Goal: Obtain resource: Obtain resource

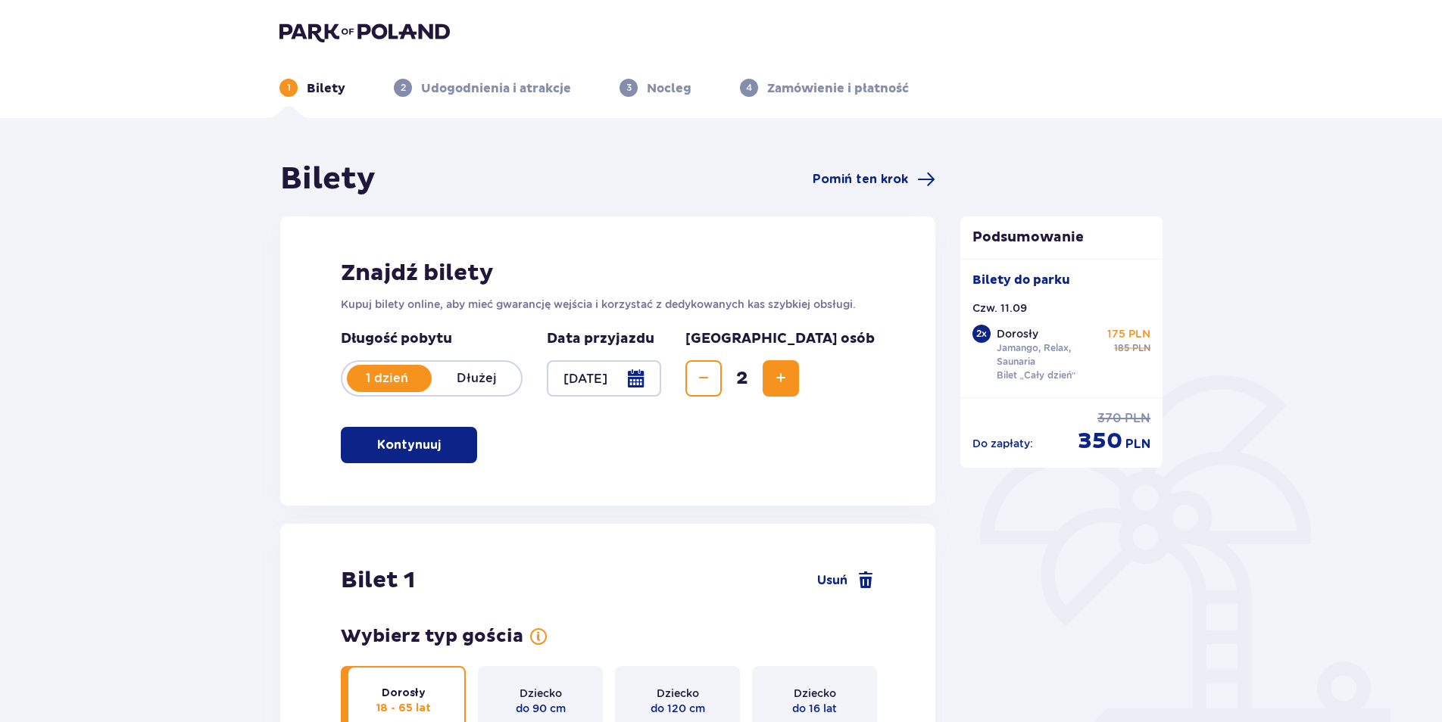
click at [373, 32] on img at bounding box center [364, 31] width 170 height 21
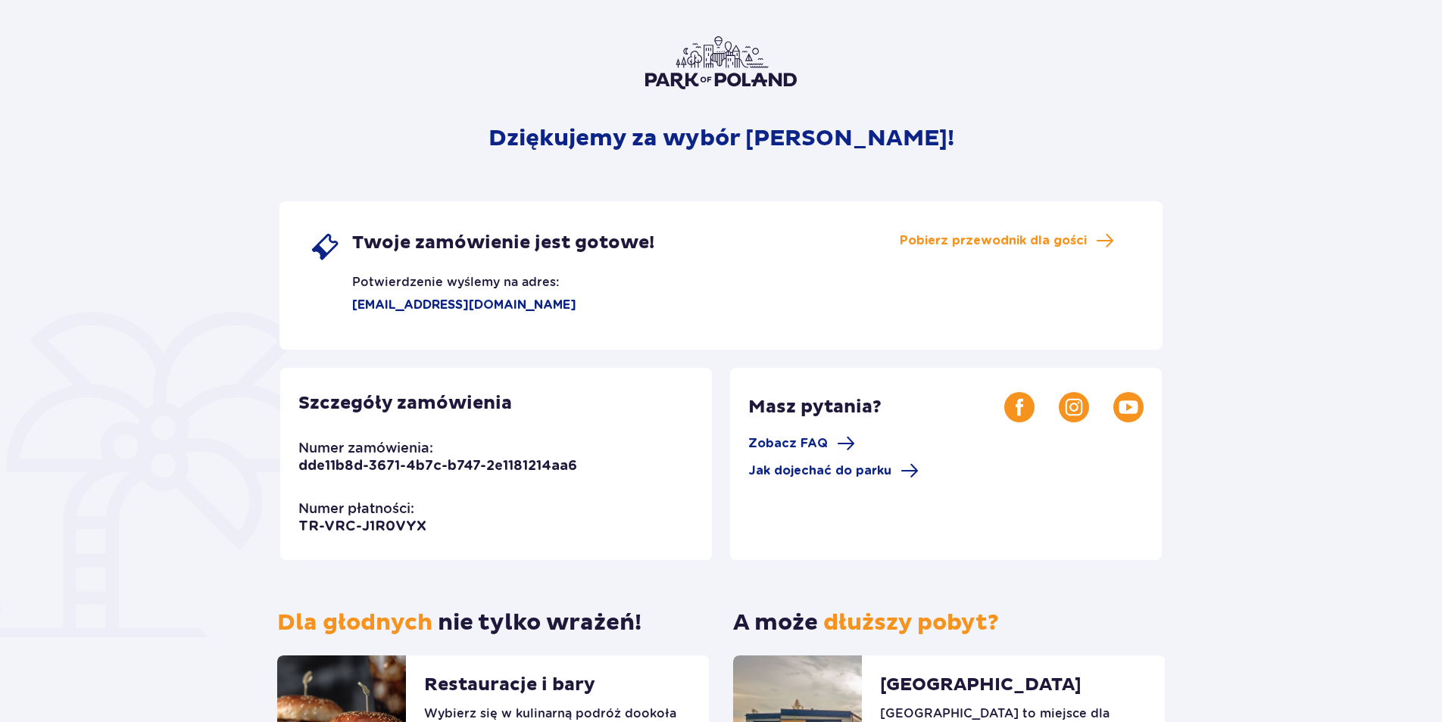
scroll to position [86, 0]
click at [1083, 232] on span "Pobierz przewodnik dla gości" at bounding box center [993, 240] width 187 height 17
